Goal: Information Seeking & Learning: Learn about a topic

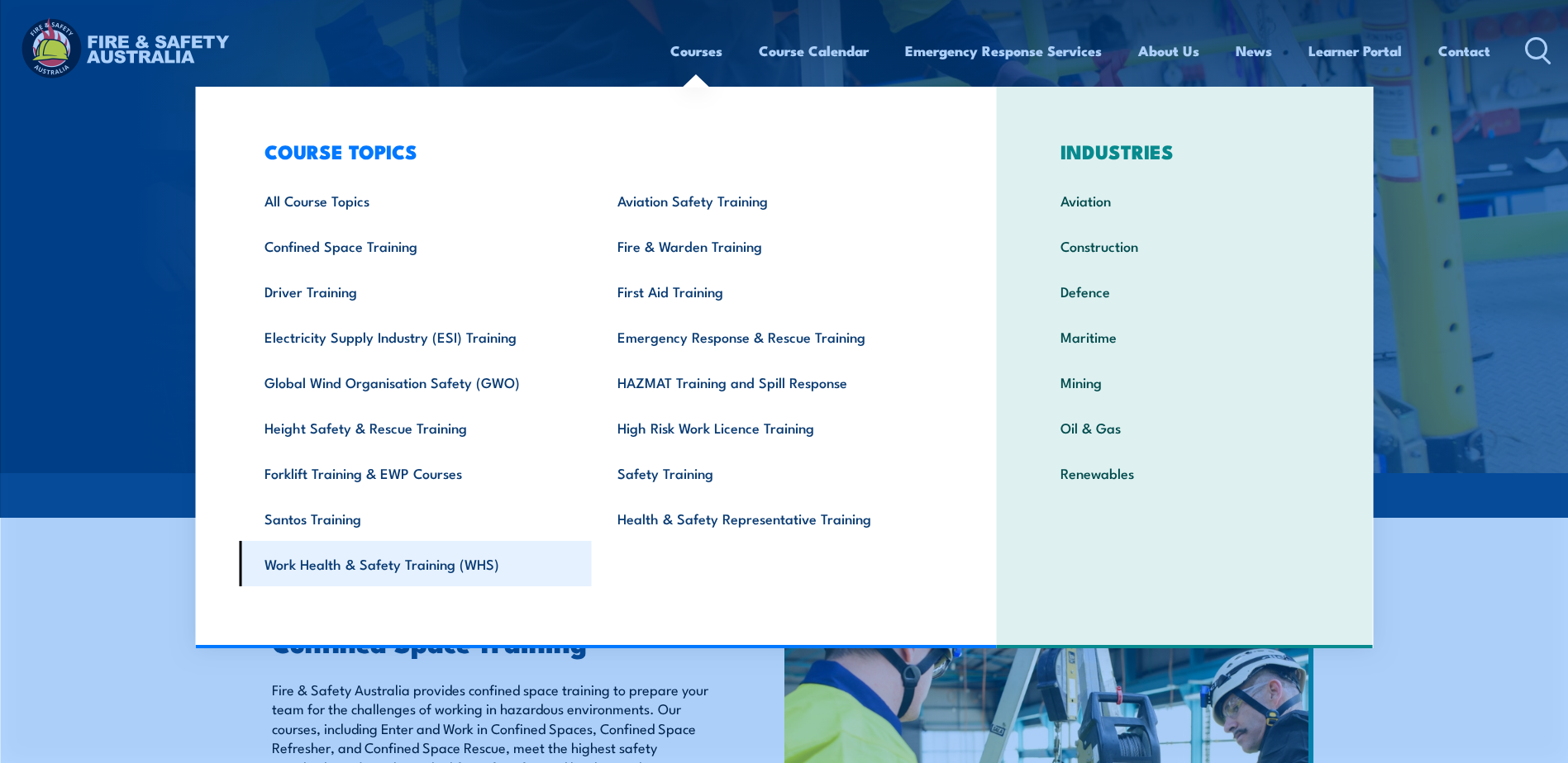
click at [423, 563] on link "Work Health & Safety Training (WHS)" at bounding box center [415, 564] width 353 height 46
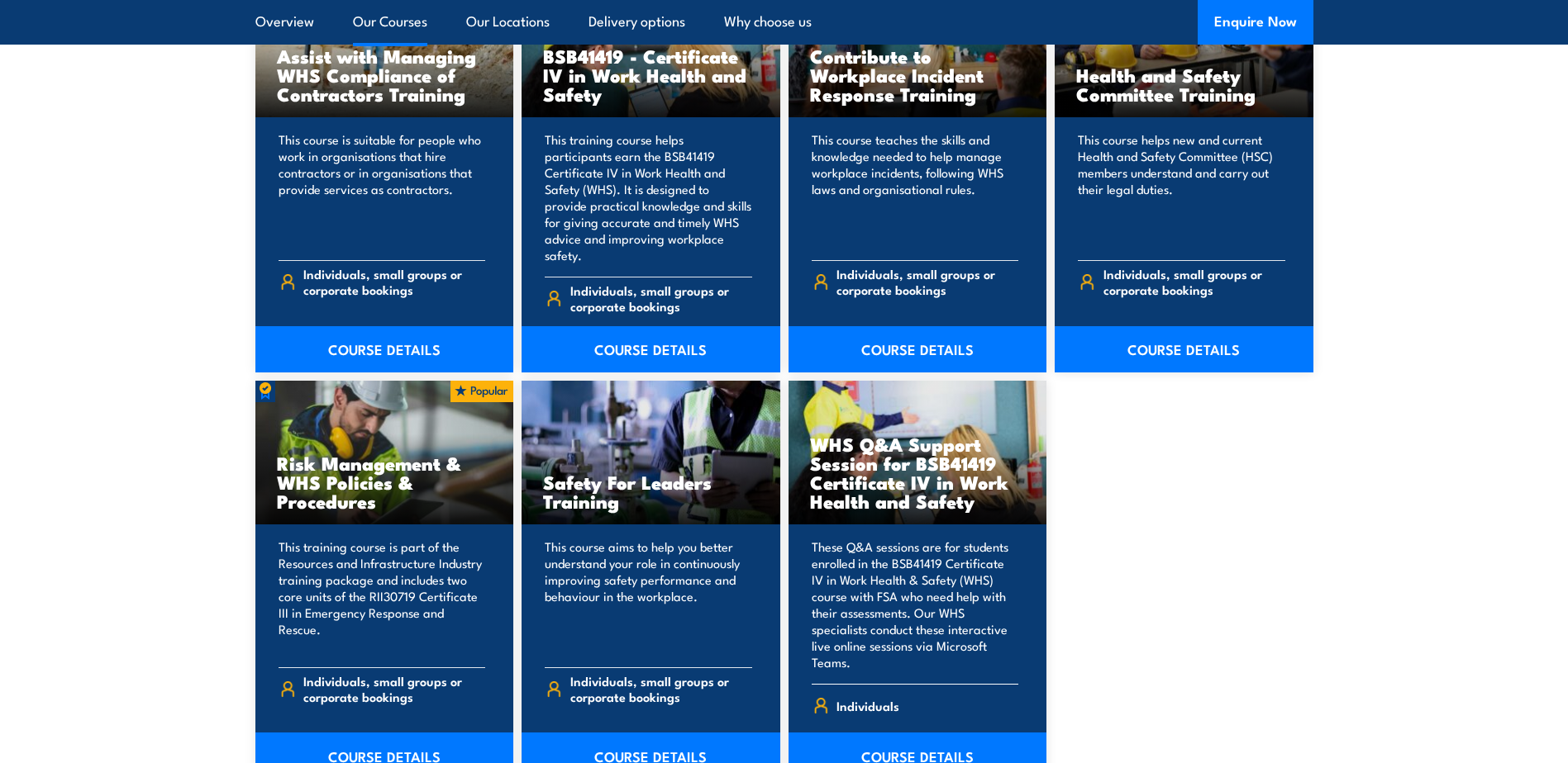
scroll to position [1487, 0]
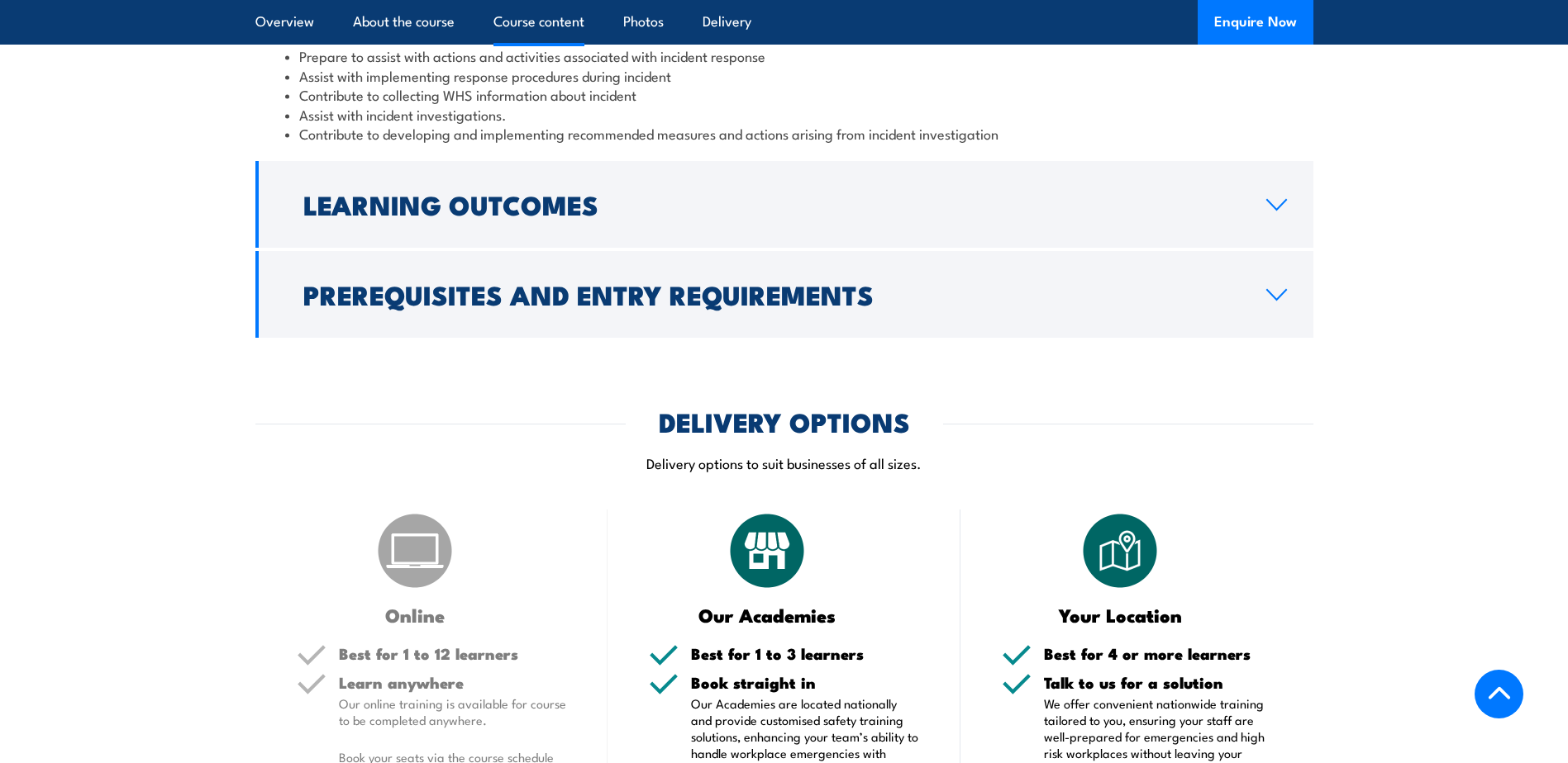
scroll to position [1267, 0]
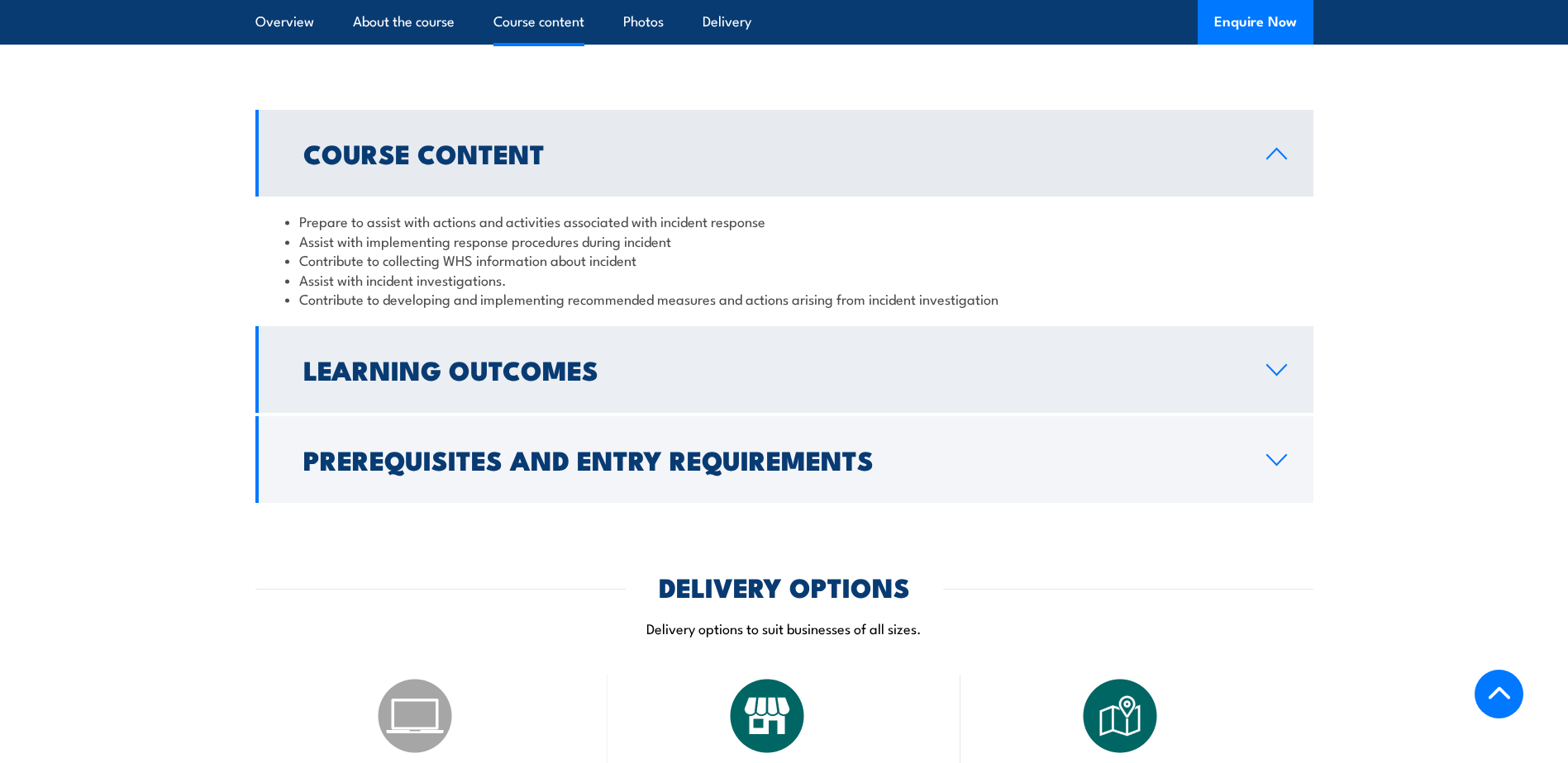
click at [431, 381] on h2 "Learning Outcomes" at bounding box center [771, 369] width 937 height 23
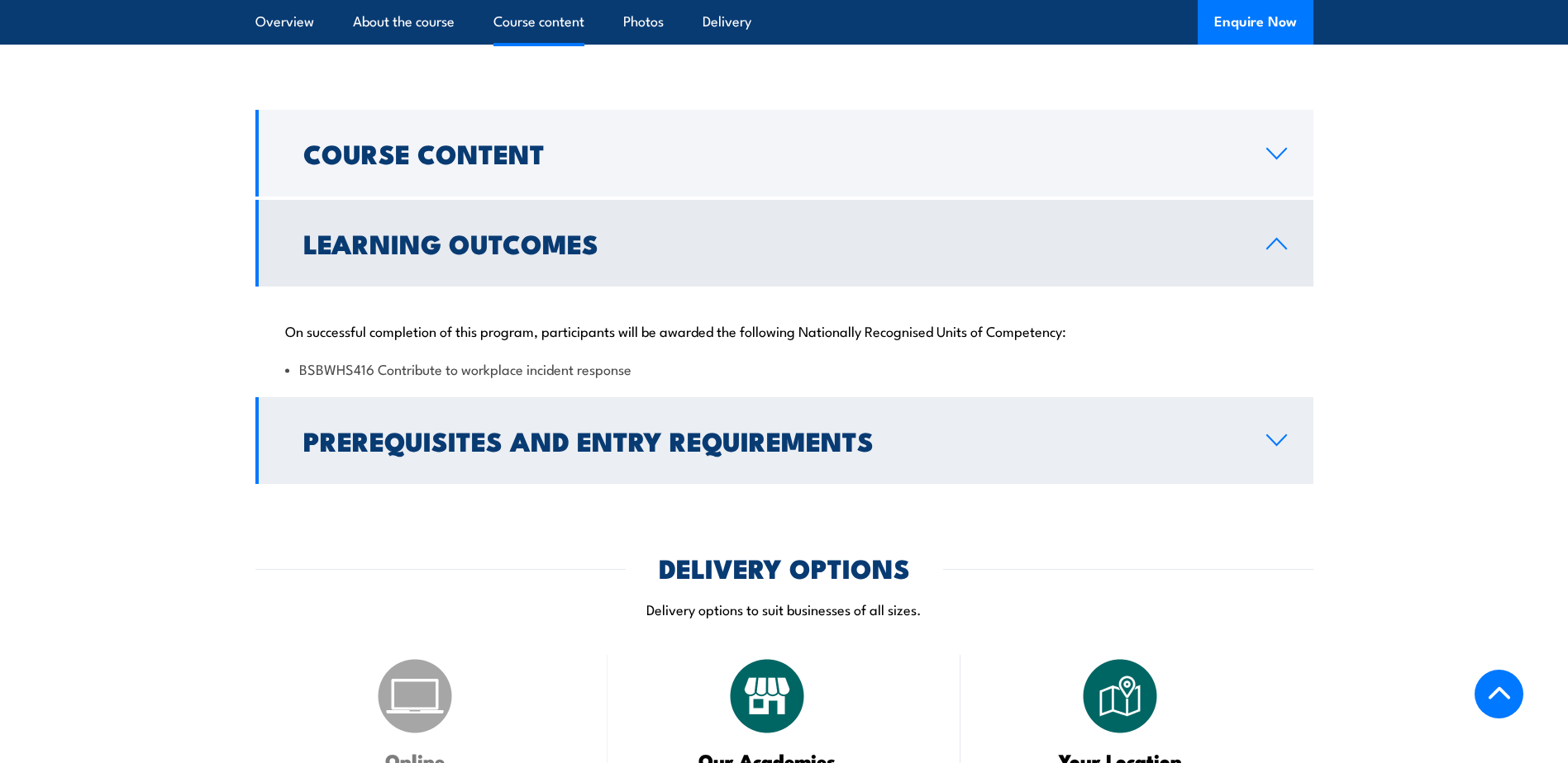
click at [526, 452] on h2 "Prerequisites and Entry Requirements" at bounding box center [771, 440] width 937 height 23
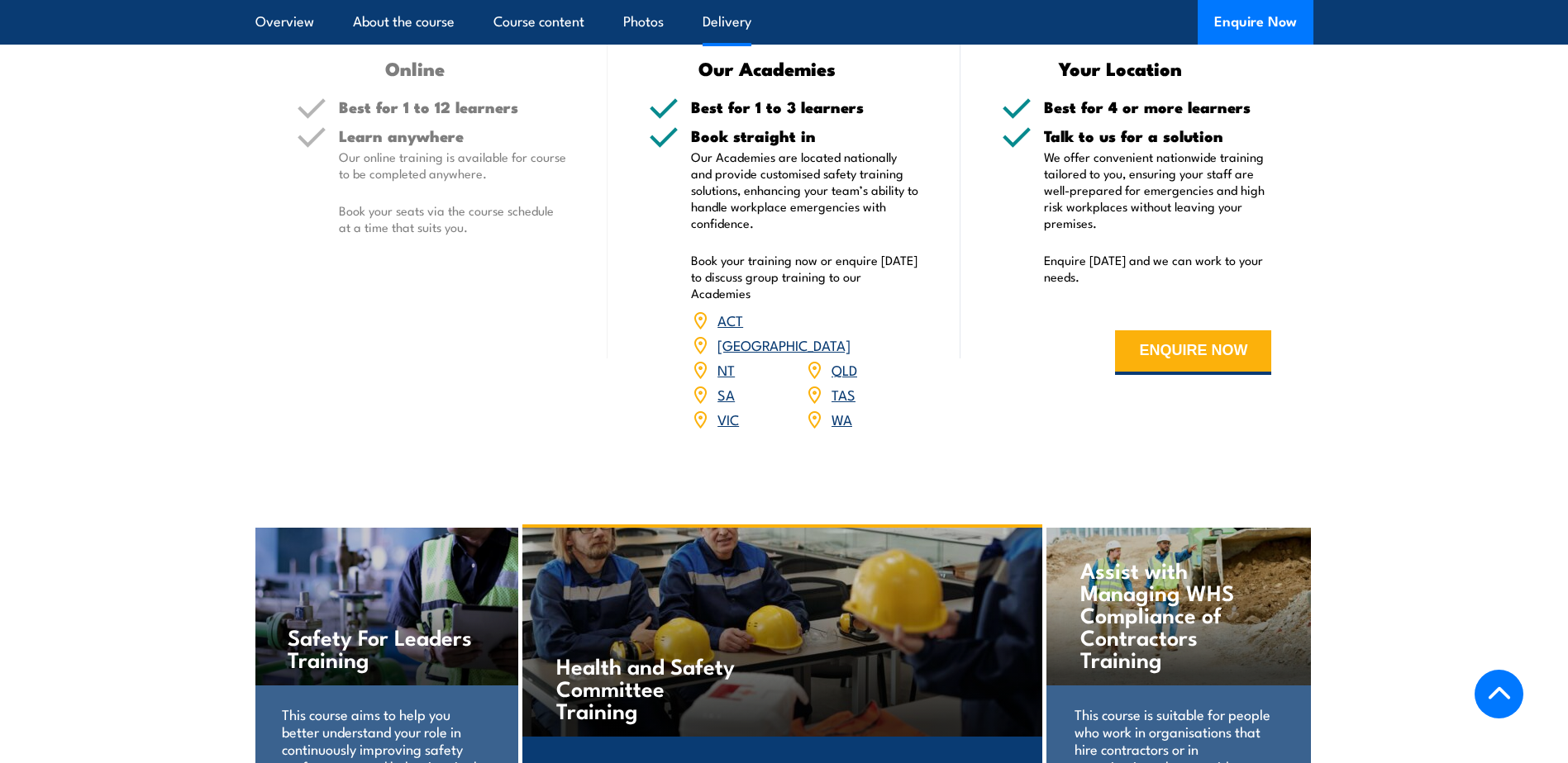
scroll to position [1865, 0]
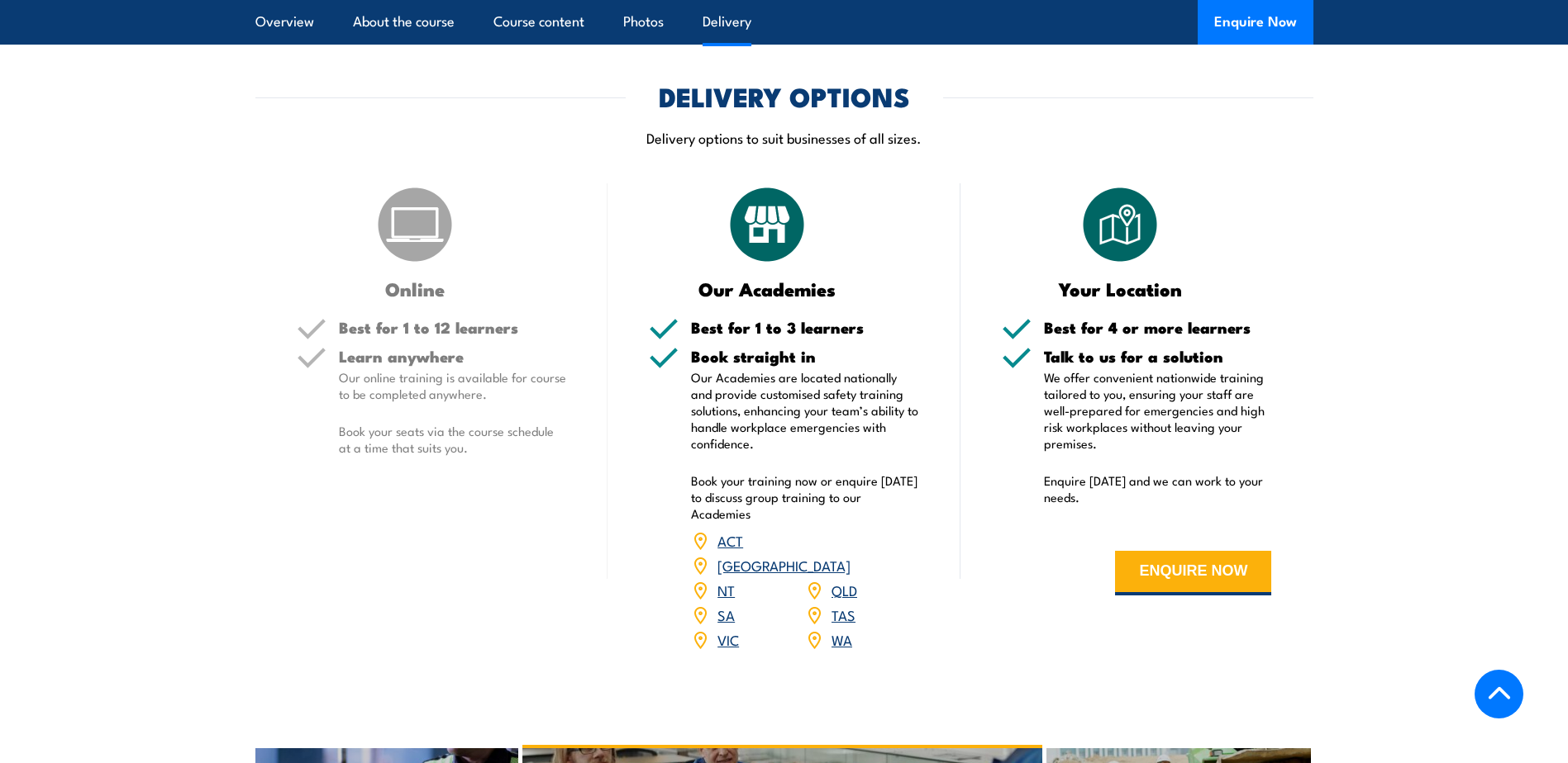
click at [734, 649] on link "VIC" at bounding box center [728, 639] width 21 height 20
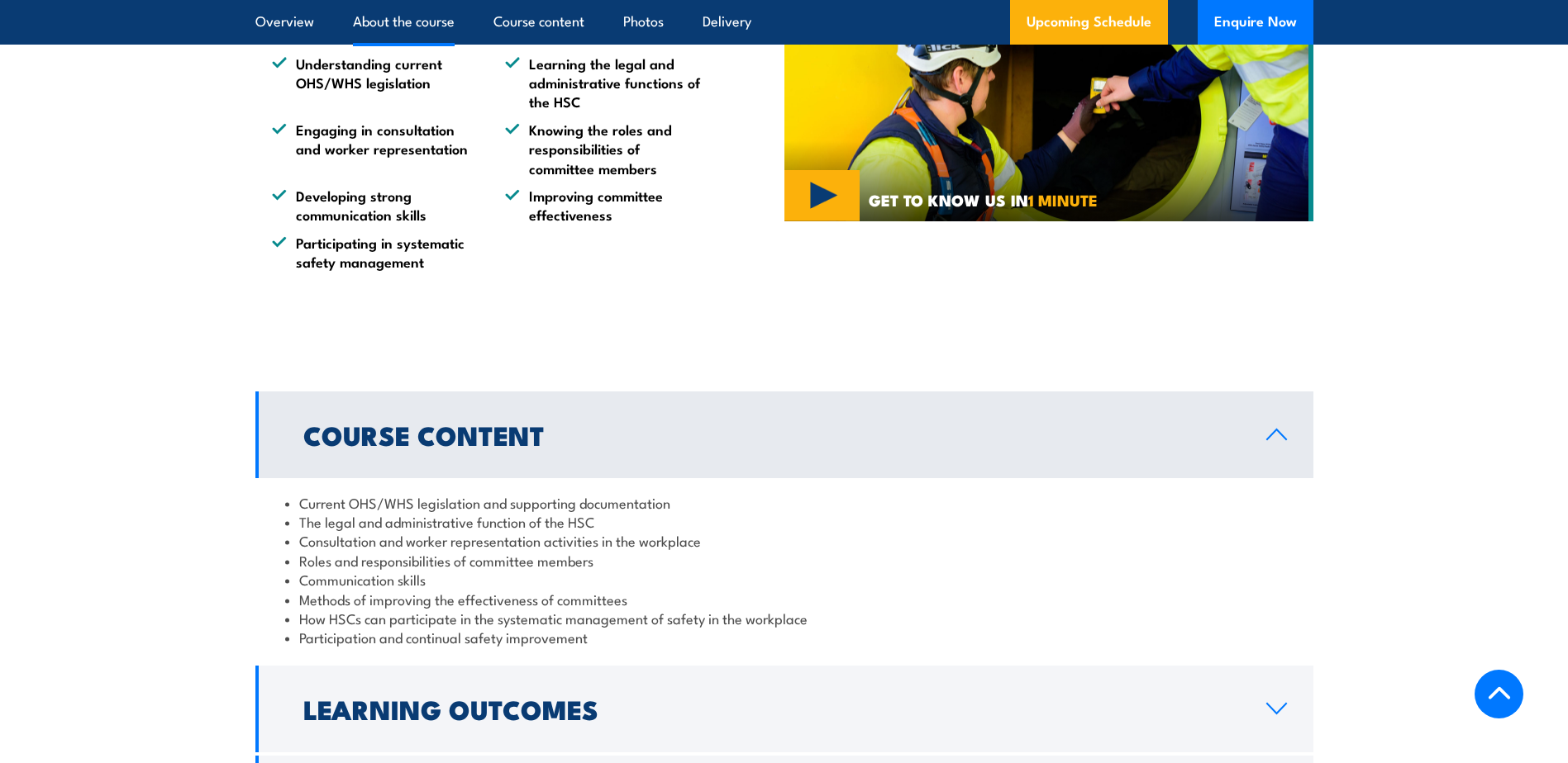
scroll to position [1322, 0]
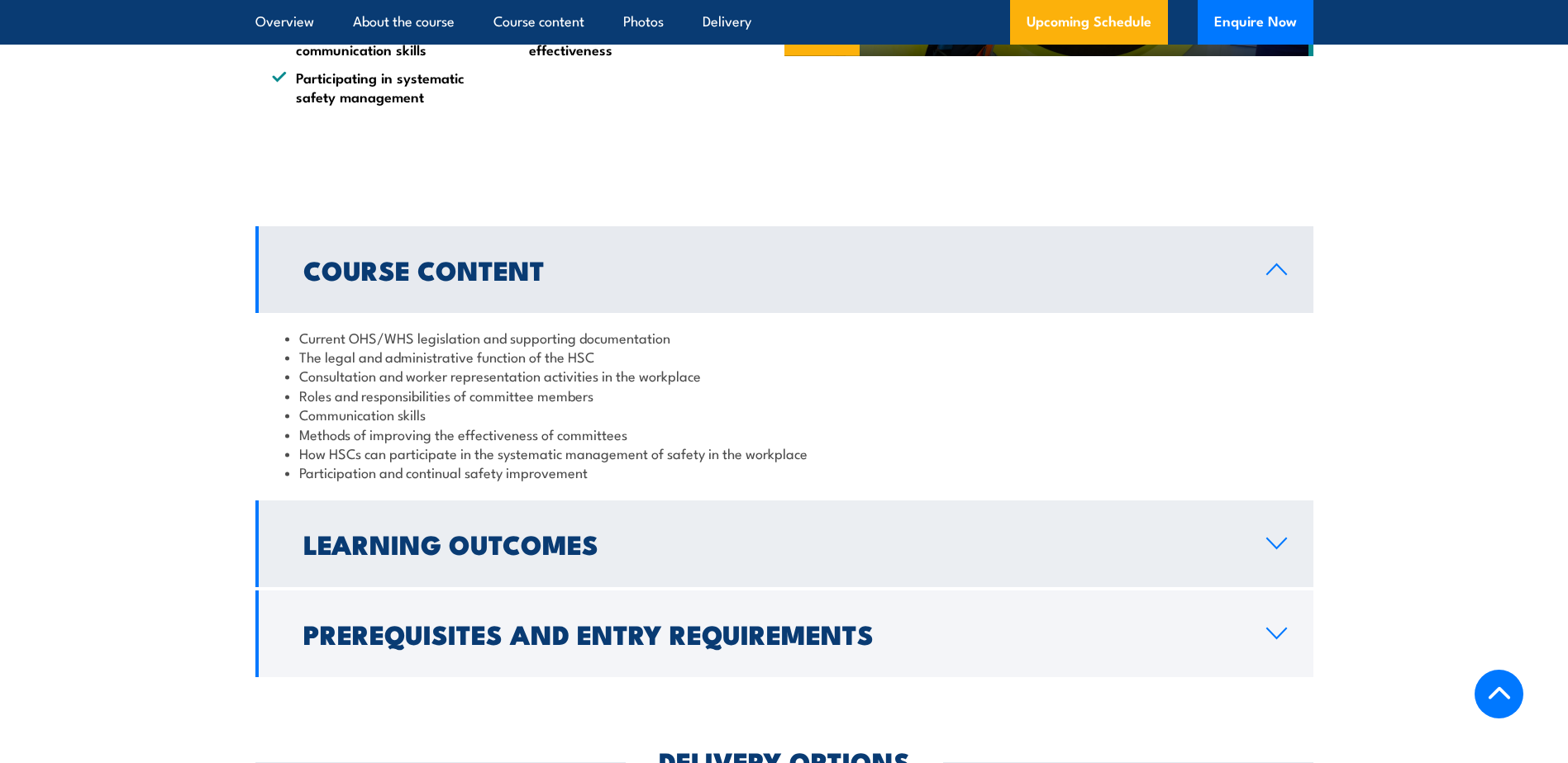
click at [625, 531] on link "Learning Outcomes" at bounding box center [784, 544] width 1058 height 87
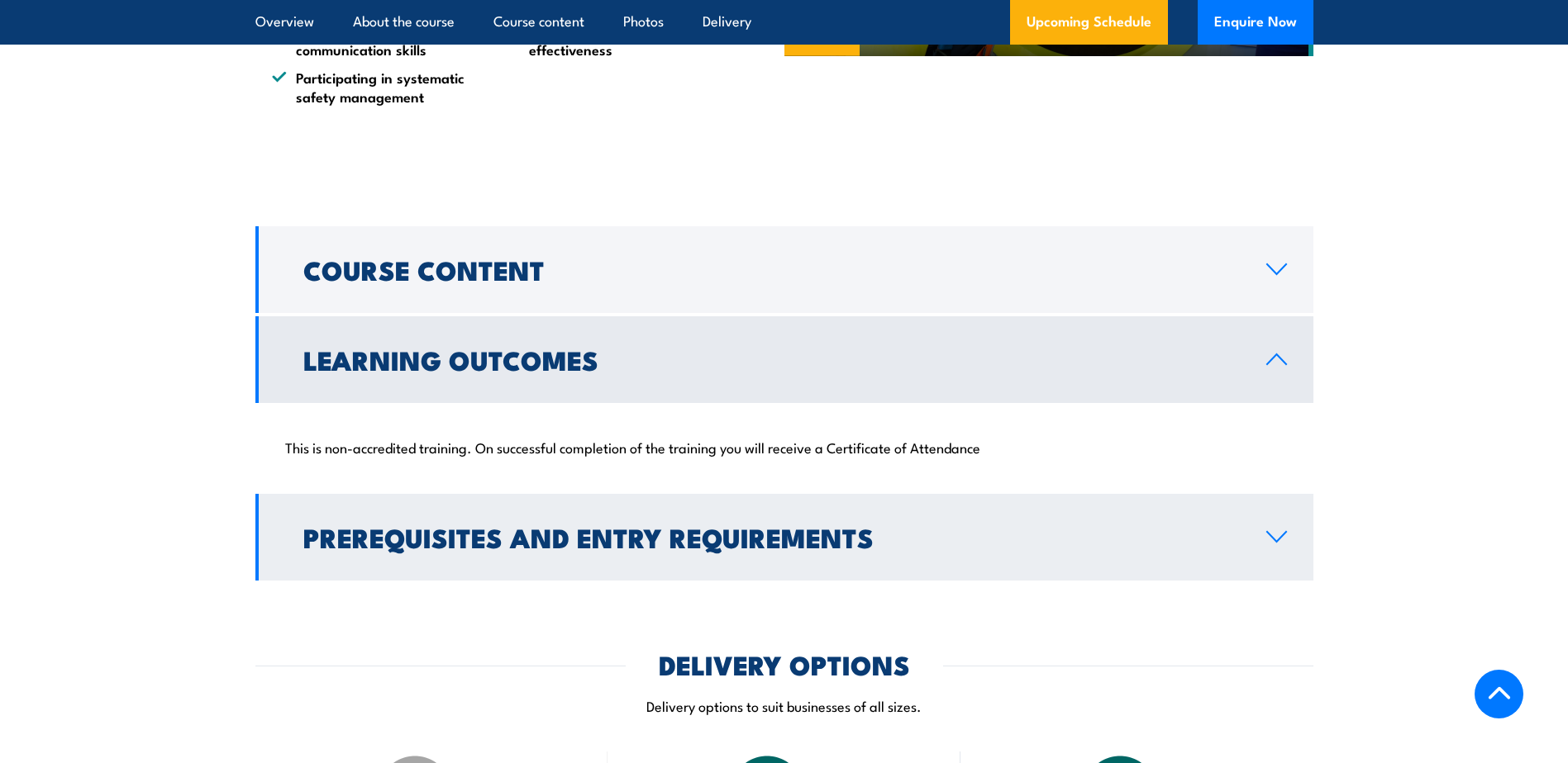
click at [696, 545] on h2 "Prerequisites and Entry Requirements" at bounding box center [771, 537] width 937 height 23
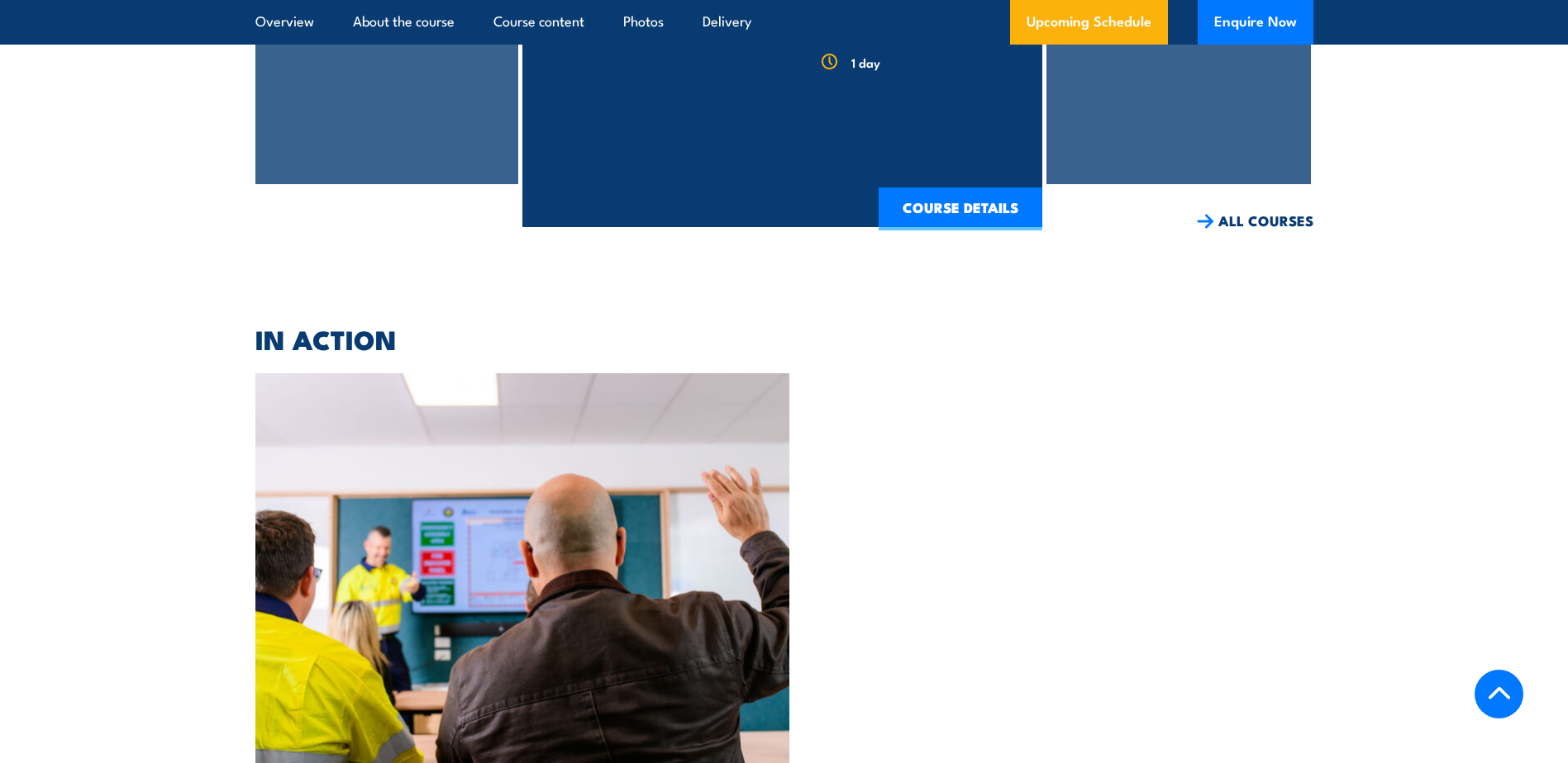
scroll to position [3801, 0]
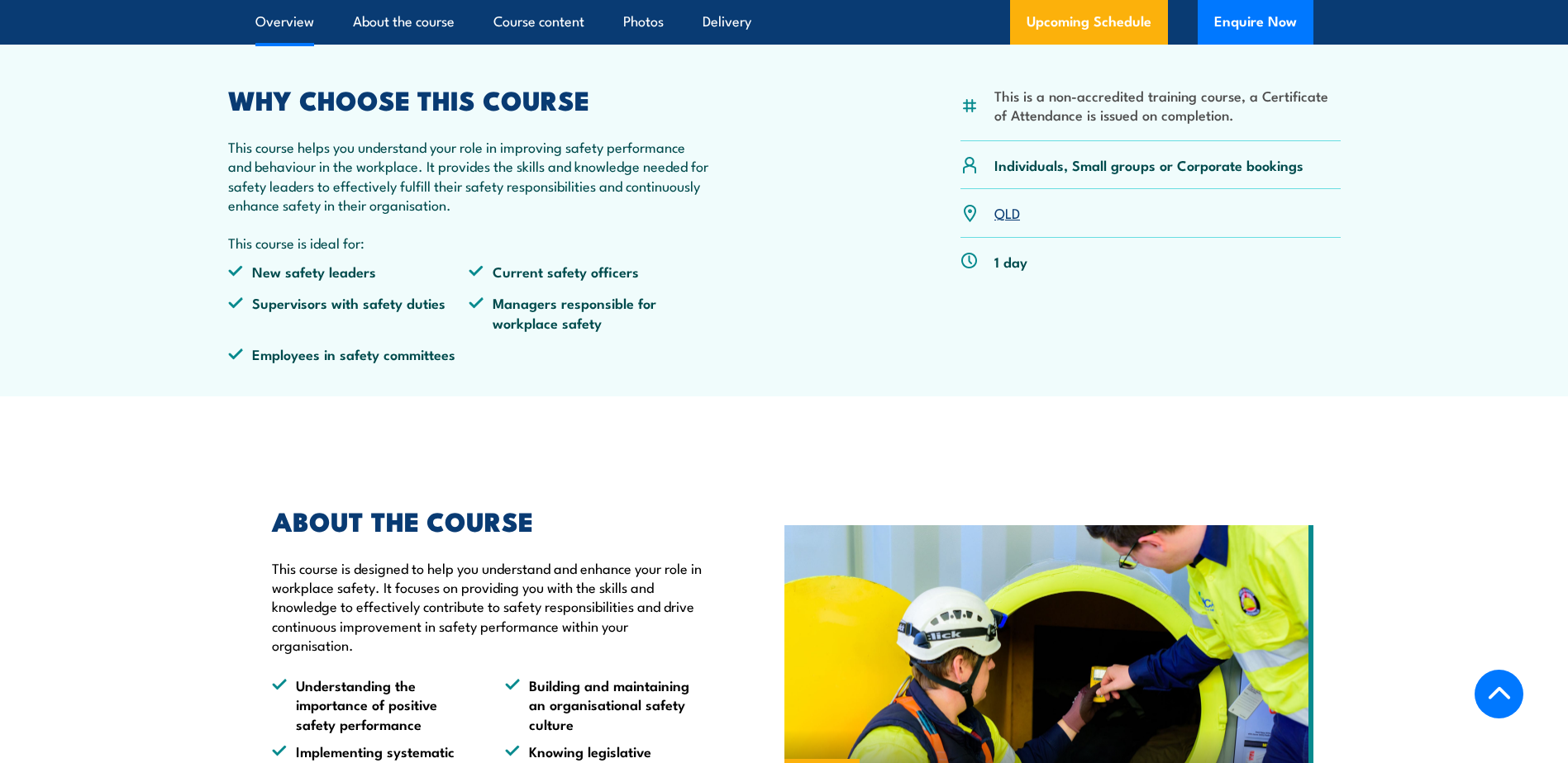
scroll to position [221, 0]
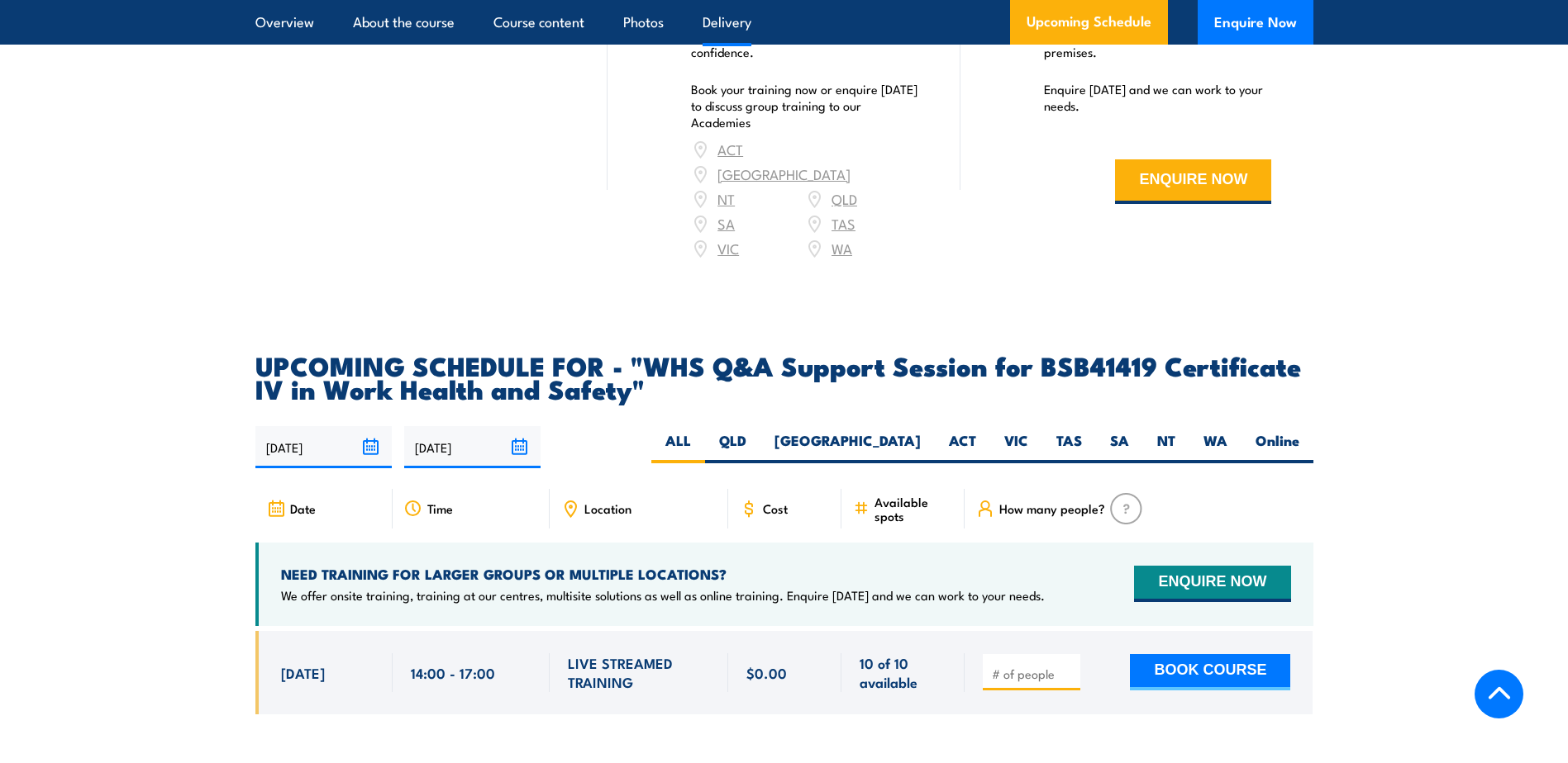
scroll to position [1818, 0]
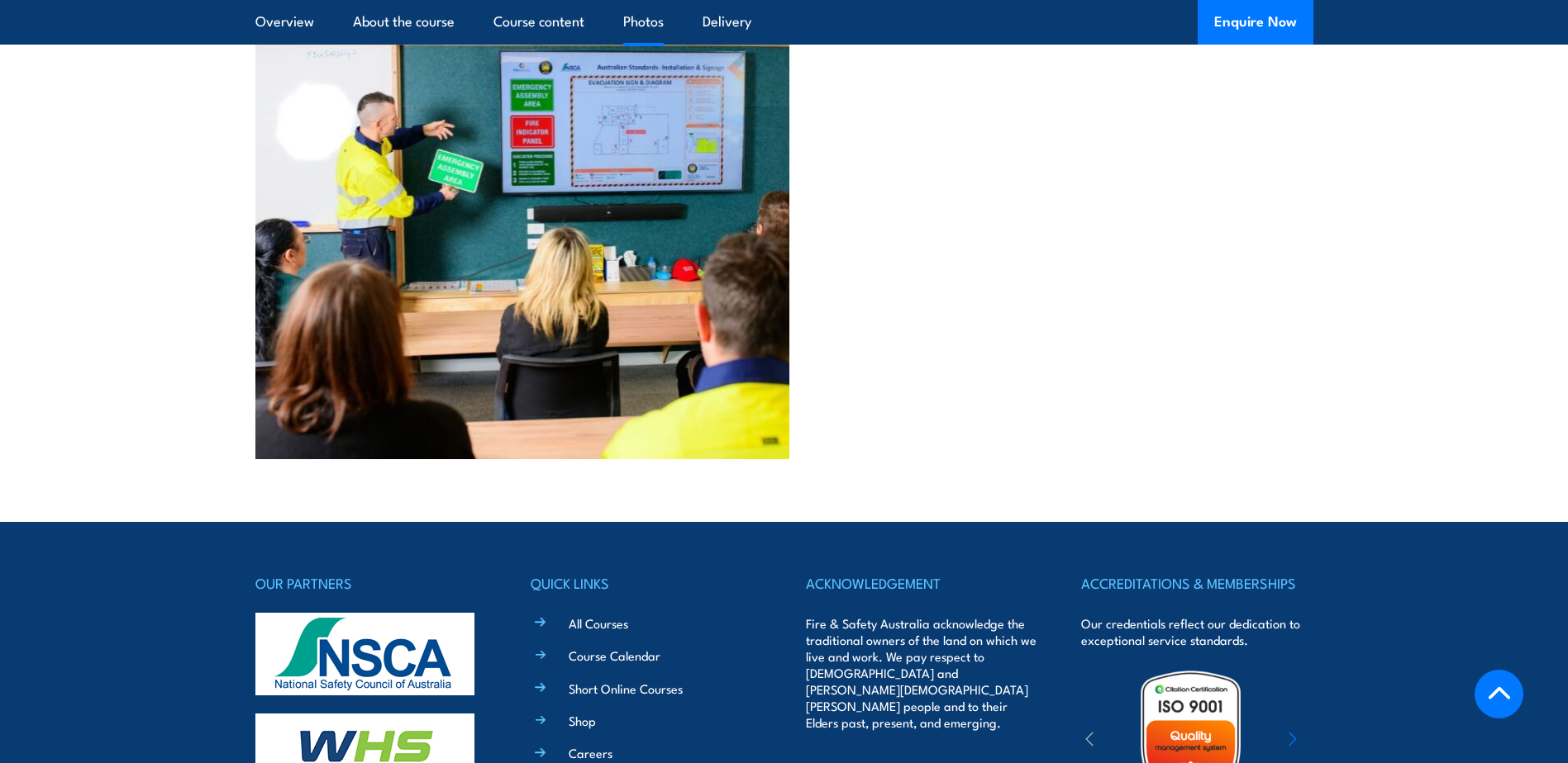
scroll to position [2914, 0]
